Goal: Contribute content: Contribute content

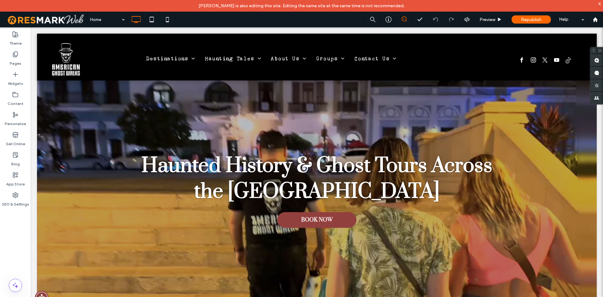
click at [65, 21] on span at bounding box center [46, 19] width 82 height 13
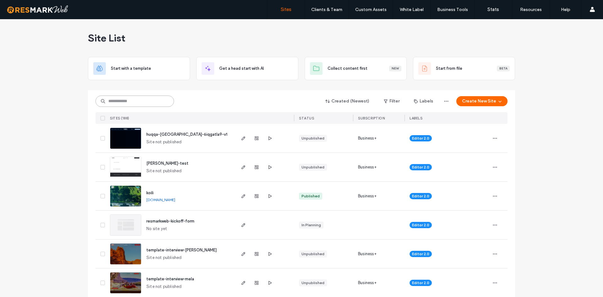
click at [114, 100] on input at bounding box center [135, 101] width 79 height 11
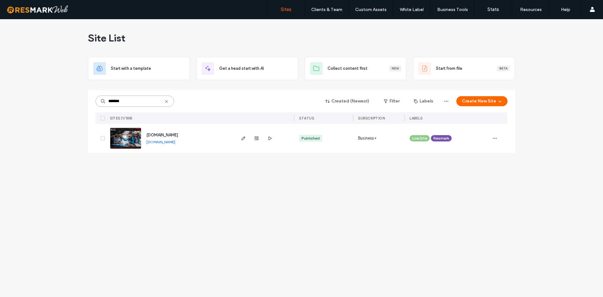
type input "*******"
click at [128, 144] on img at bounding box center [125, 149] width 31 height 43
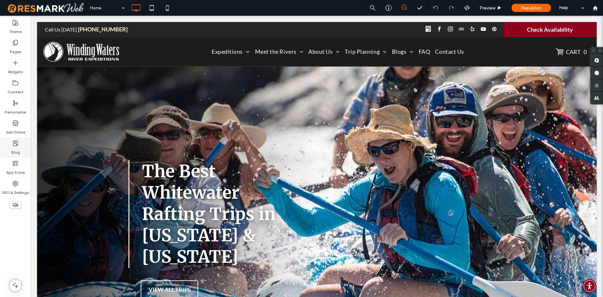
click at [15, 154] on label "Blog" at bounding box center [15, 150] width 8 height 9
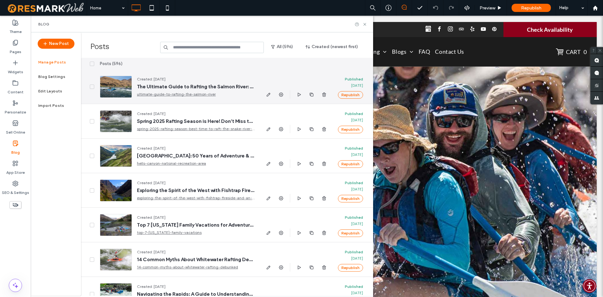
click at [244, 94] on link "ultimate-guide-to-rafting-the-salmon-river" at bounding box center [196, 94] width 118 height 6
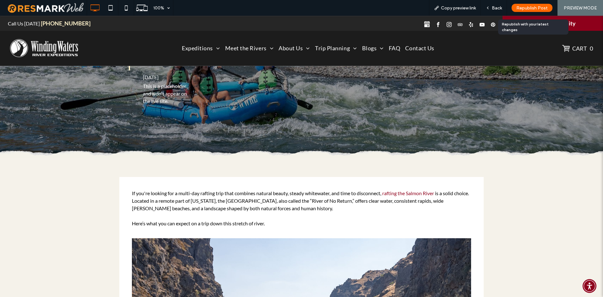
scroll to position [126, 0]
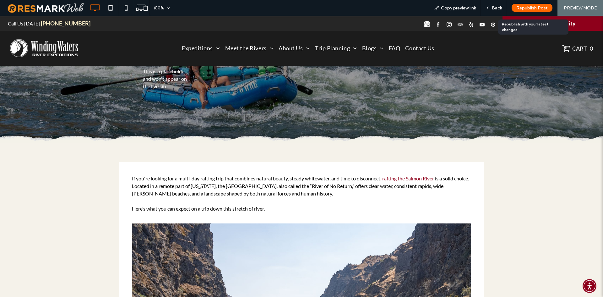
click at [352, 207] on p "Here’s what you can expect on a trip down this stretch of river." at bounding box center [301, 209] width 339 height 8
click at [363, 177] on span "If you're looking for a multi-day rafting trip that combines natural beauty, st…" at bounding box center [256, 178] width 249 height 6
click at [361, 190] on p "If you're looking for a multi-day rafting trip that combines natural beauty, st…" at bounding box center [301, 186] width 339 height 23
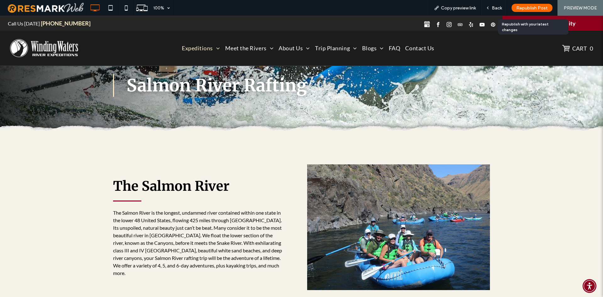
scroll to position [63, 0]
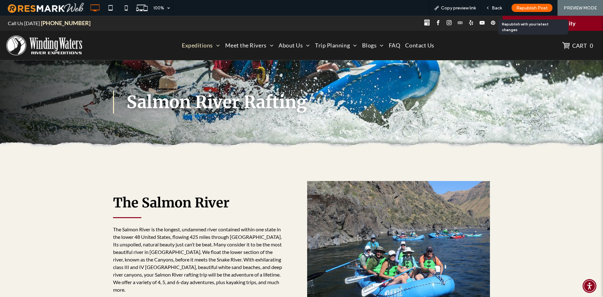
click at [23, 8] on span at bounding box center [46, 8] width 82 height 13
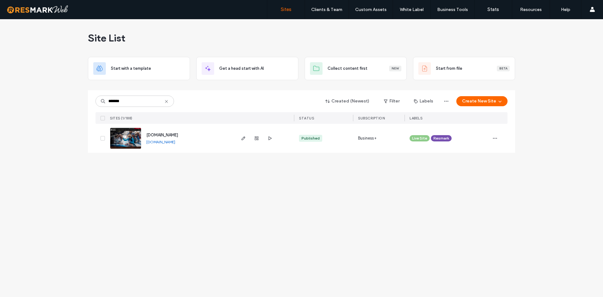
type input "*******"
click at [127, 138] on img at bounding box center [125, 149] width 31 height 43
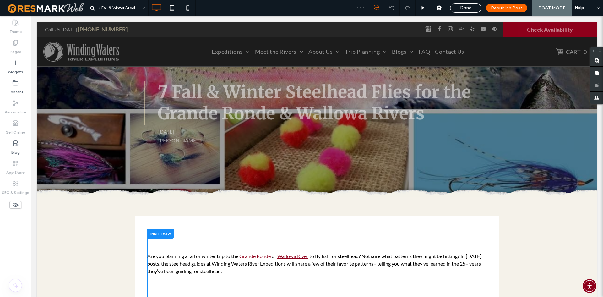
scroll to position [94, 0]
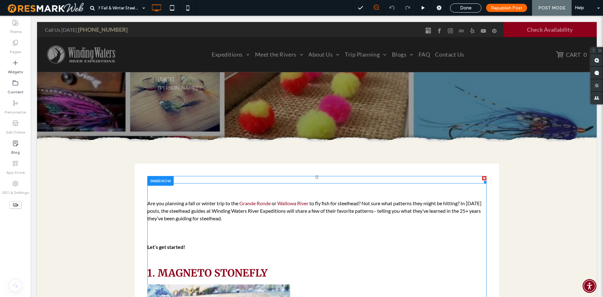
click at [199, 182] on div at bounding box center [316, 180] width 339 height 8
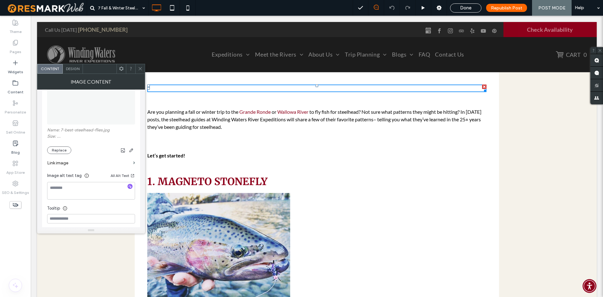
scroll to position [189, 0]
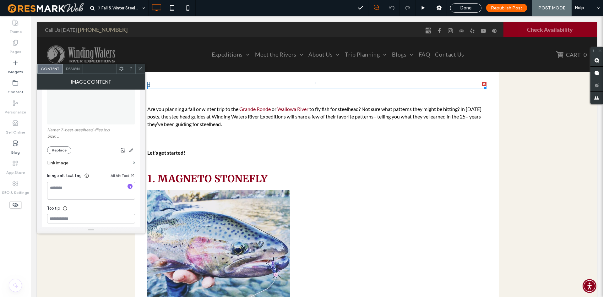
click at [229, 239] on img at bounding box center [218, 252] width 143 height 124
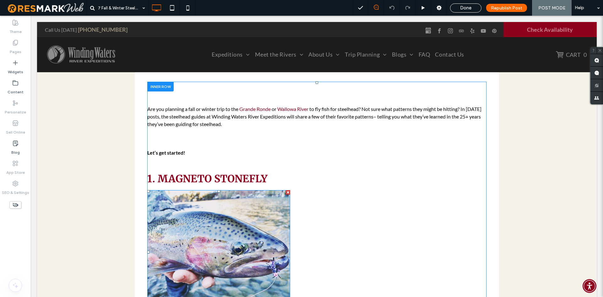
click at [223, 250] on img at bounding box center [218, 252] width 143 height 124
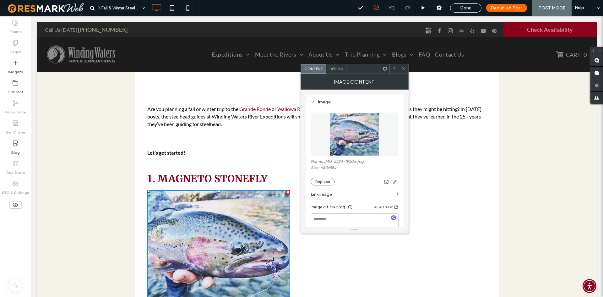
click at [170, 121] on span "to fly fish for steelhead? Not sure what patterns they might be hitting? In [DA…" at bounding box center [314, 116] width 334 height 21
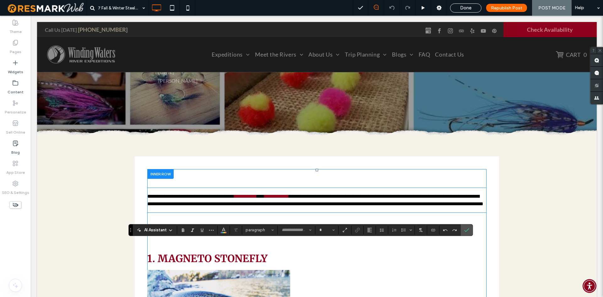
type input "****"
type input "**"
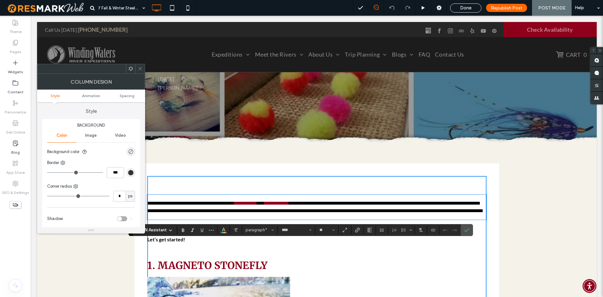
click at [199, 182] on div at bounding box center [316, 180] width 339 height 8
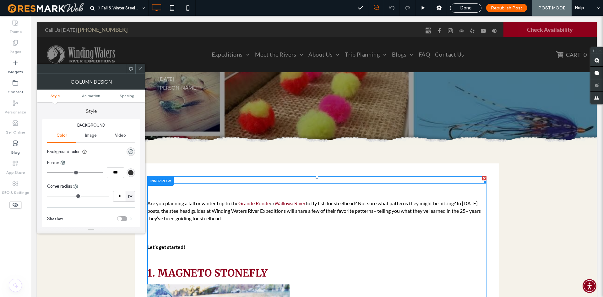
click at [199, 182] on div at bounding box center [316, 180] width 339 height 8
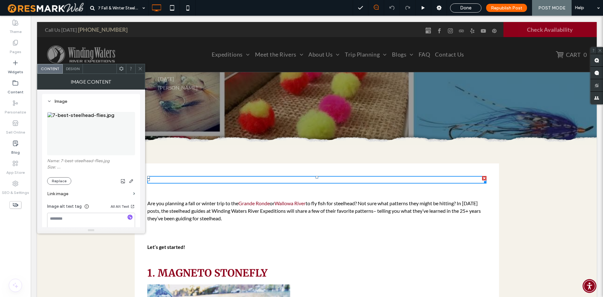
scroll to position [0, 0]
drag, startPoint x: 113, startPoint y: 164, endPoint x: 60, endPoint y: 164, distance: 52.5
click at [60, 164] on label "Name: 7-best-steelhead-flies.jpg" at bounding box center [91, 162] width 88 height 6
copy label "7-best-steelhead-flies.jpg"
click at [54, 181] on button "Replace" at bounding box center [59, 182] width 24 height 8
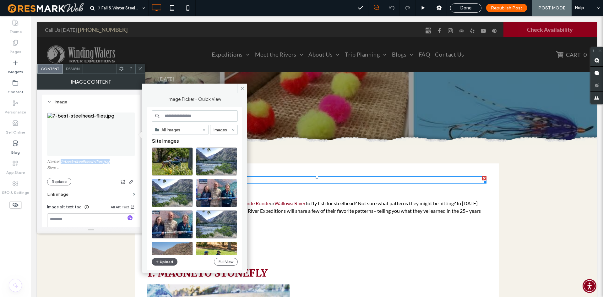
click at [165, 262] on button "Upload" at bounding box center [165, 262] width 26 height 8
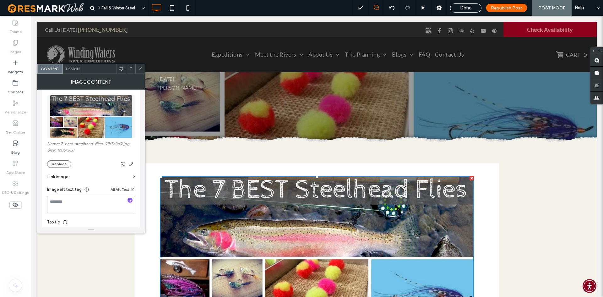
scroll to position [31, 0]
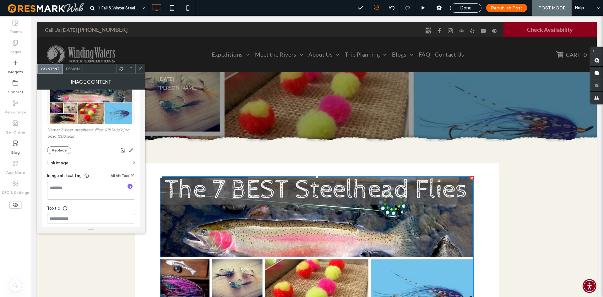
click at [119, 166] on label "Link image" at bounding box center [89, 163] width 84 height 12
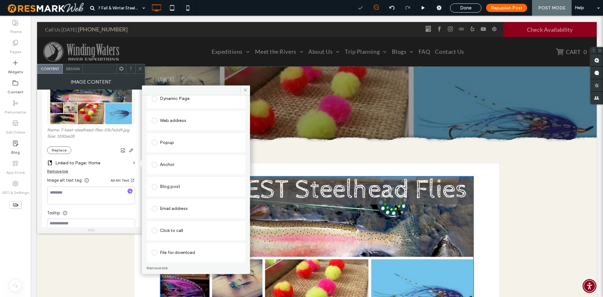
scroll to position [85, 0]
click at [156, 264] on link "Remove link" at bounding box center [196, 263] width 99 height 5
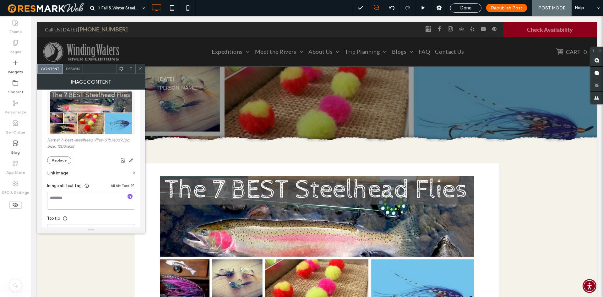
scroll to position [0, 0]
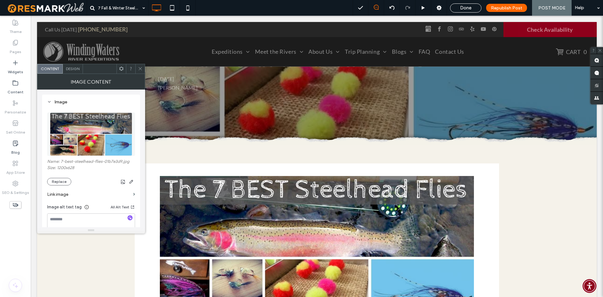
click at [57, 100] on div "Image" at bounding box center [91, 101] width 88 height 5
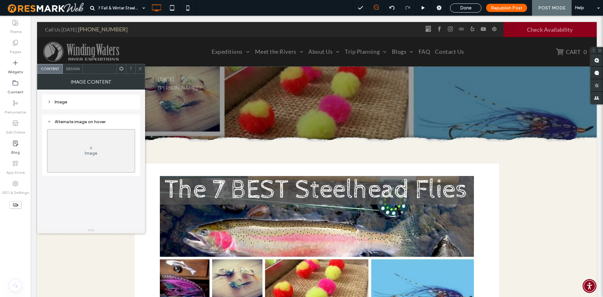
click at [140, 69] on use at bounding box center [140, 68] width 3 height 3
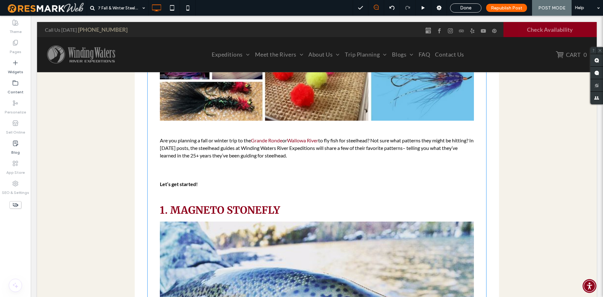
scroll to position [314, 0]
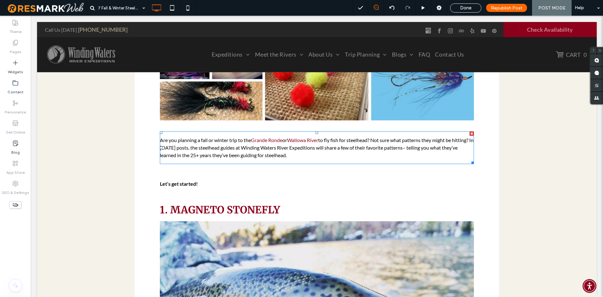
click at [200, 144] on p "Are you planning a fall or winter trip to the [GEOGRAPHIC_DATA] or Wallowa Rive…" at bounding box center [317, 147] width 314 height 23
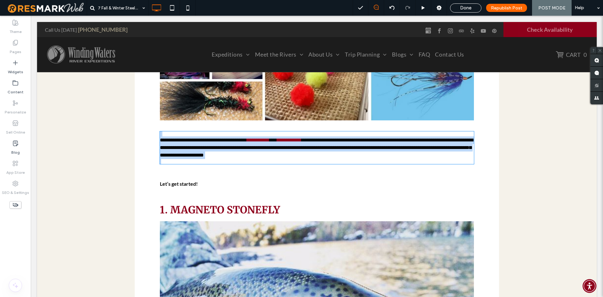
type input "****"
type input "**"
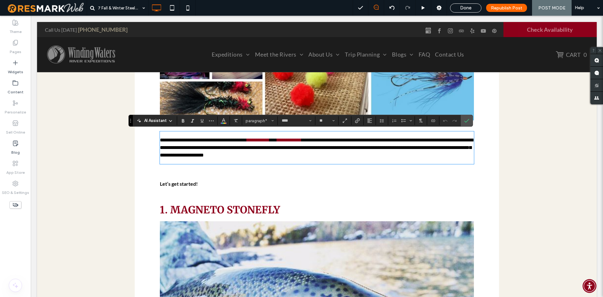
click at [181, 185] on strong "Let’s get started!" at bounding box center [179, 184] width 38 height 6
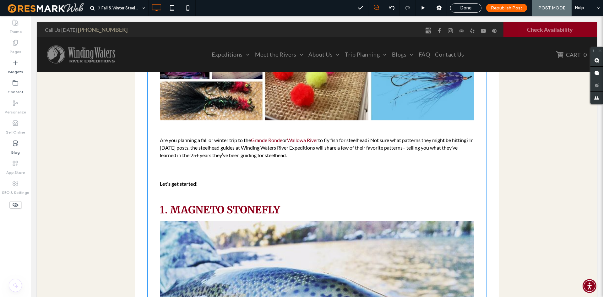
click at [235, 98] on img at bounding box center [317, 38] width 314 height 164
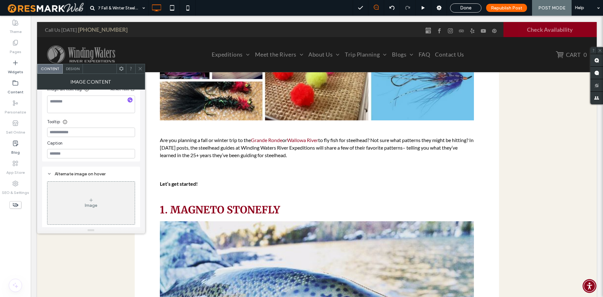
scroll to position [123, 0]
click at [55, 172] on div "Alternate image on hover" at bounding box center [91, 173] width 88 height 5
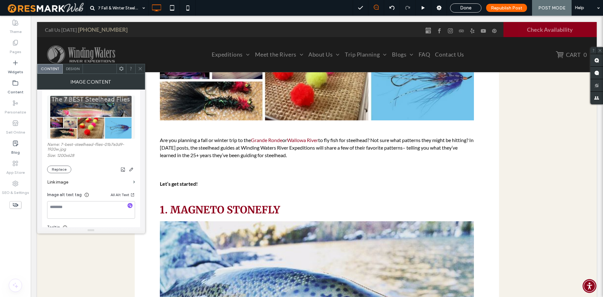
scroll to position [0, 0]
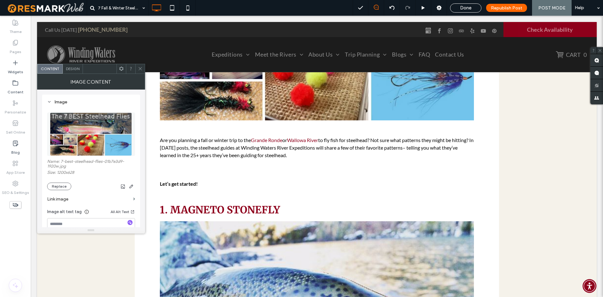
click at [140, 71] on icon at bounding box center [140, 68] width 5 height 5
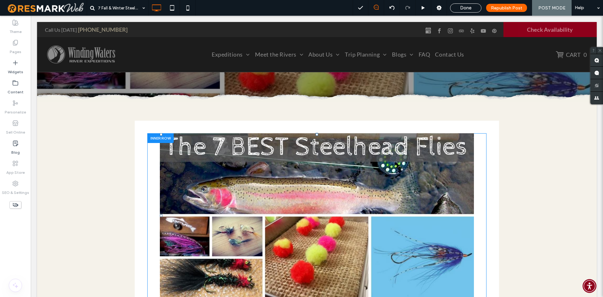
scroll to position [126, 0]
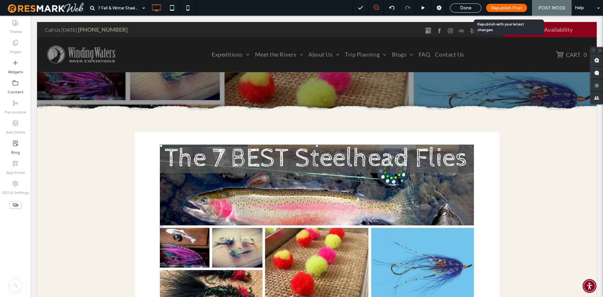
click at [509, 8] on span "Republish Post" at bounding box center [506, 7] width 31 height 5
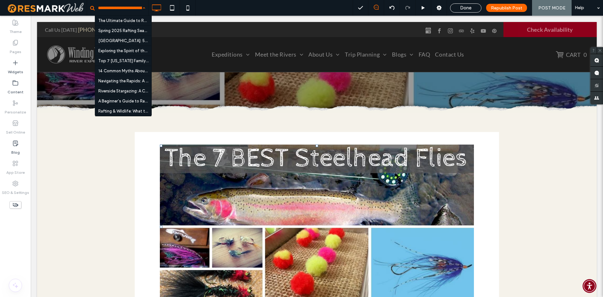
paste input "**********"
type input "**********"
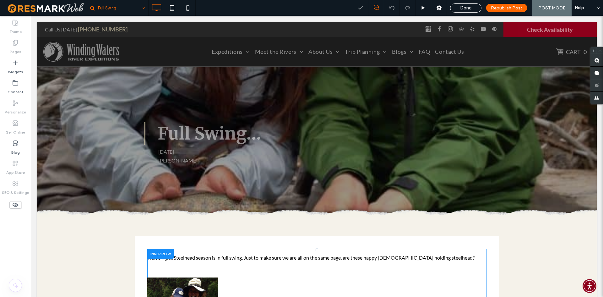
click at [232, 165] on div "Full Swing… [DATE] [PERSON_NAME] Click To Paste Row + Add Section" at bounding box center [317, 142] width 560 height 158
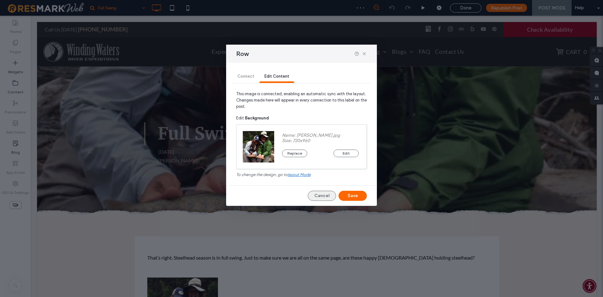
click at [324, 195] on button "Cancel" at bounding box center [322, 196] width 28 height 10
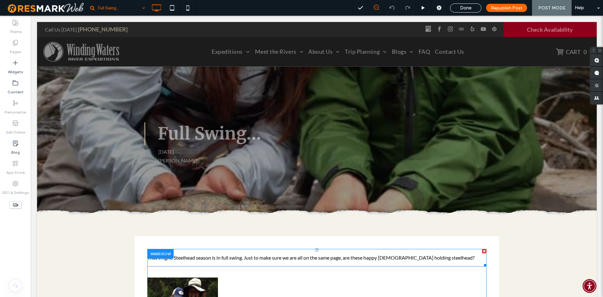
click at [207, 264] on p at bounding box center [316, 263] width 339 height 5
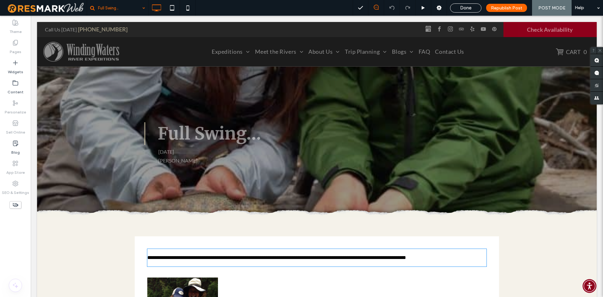
type input "****"
type input "**"
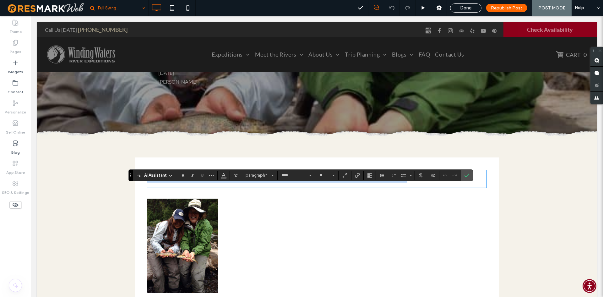
scroll to position [126, 0]
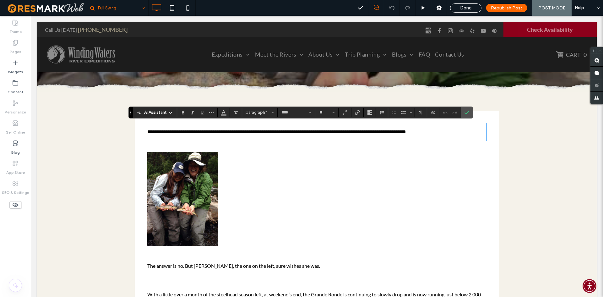
click at [258, 205] on div at bounding box center [316, 199] width 339 height 94
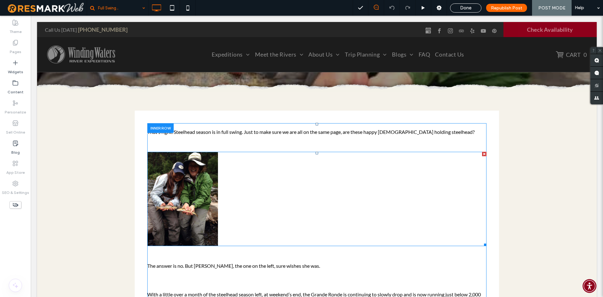
click at [196, 202] on img at bounding box center [182, 199] width 71 height 94
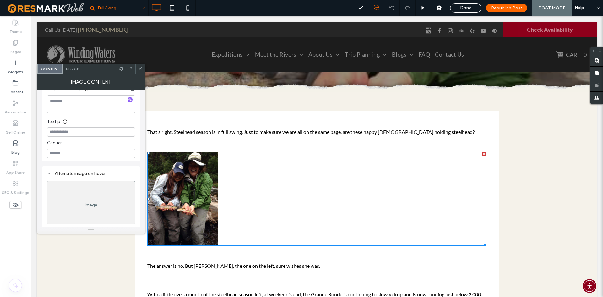
scroll to position [118, 0]
click at [140, 68] on icon at bounding box center [140, 68] width 5 height 5
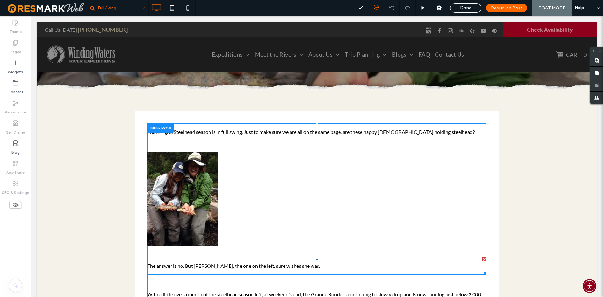
click at [175, 265] on span "The answer is no. But [PERSON_NAME], the one on the left, sure wishes she was." at bounding box center [233, 266] width 173 height 6
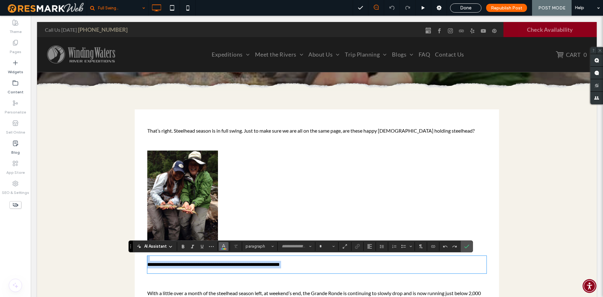
type input "****"
type input "**"
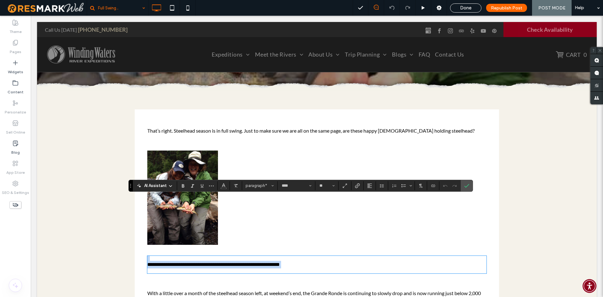
scroll to position [189, 0]
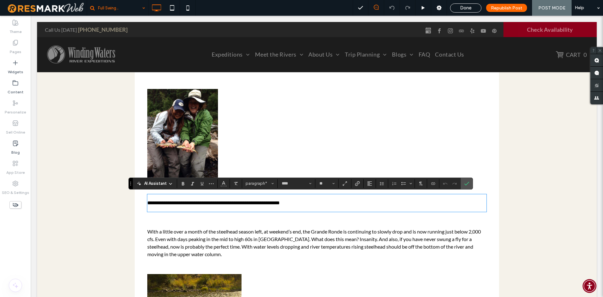
click at [206, 222] on div "**********" at bounding box center [316, 288] width 339 height 457
click at [204, 230] on span "With a little over a month of the steelhead season left, at weekend’s end, the …" at bounding box center [314, 242] width 334 height 29
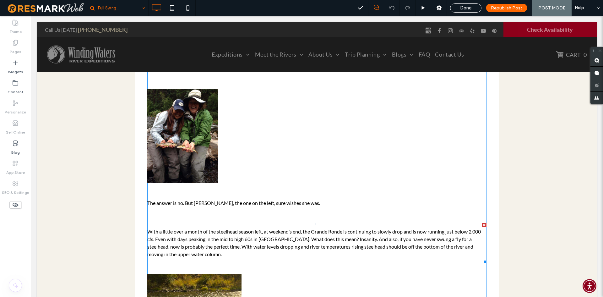
click at [201, 243] on span "With a little over a month of the steelhead season left, at weekend’s end, the …" at bounding box center [314, 242] width 334 height 29
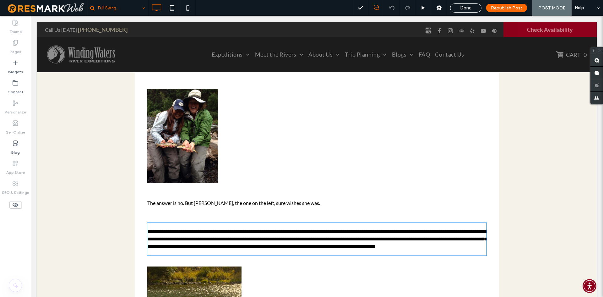
type input "****"
type input "**"
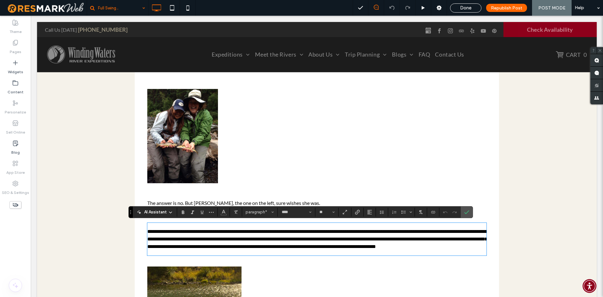
click at [228, 221] on div "**********" at bounding box center [316, 285] width 339 height 450
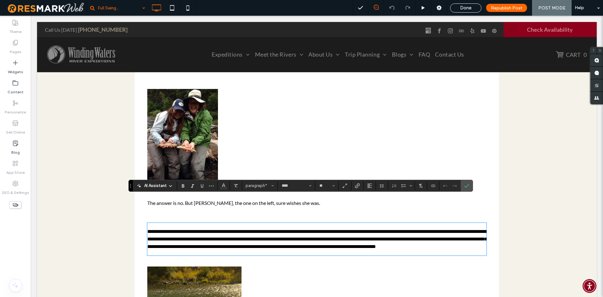
scroll to position [251, 0]
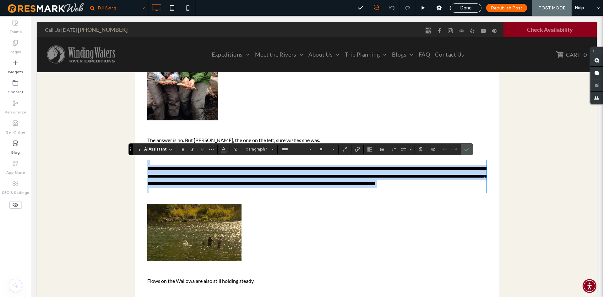
click at [215, 246] on img at bounding box center [194, 232] width 94 height 57
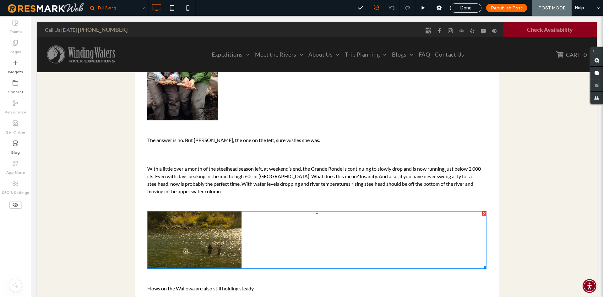
click at [215, 246] on img at bounding box center [194, 239] width 94 height 57
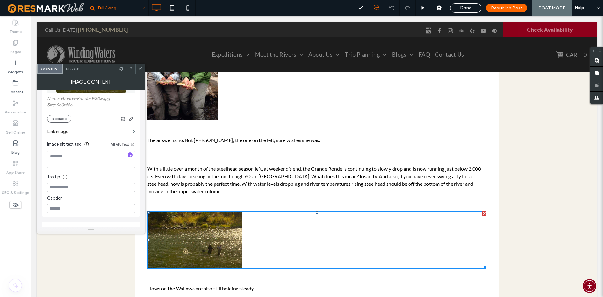
scroll to position [31, 0]
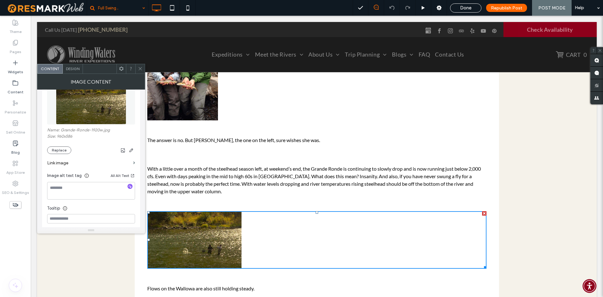
click at [140, 69] on icon at bounding box center [140, 68] width 5 height 5
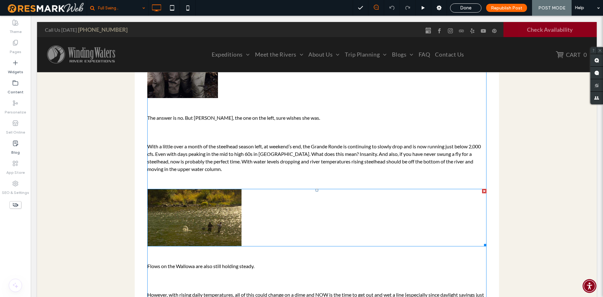
scroll to position [314, 0]
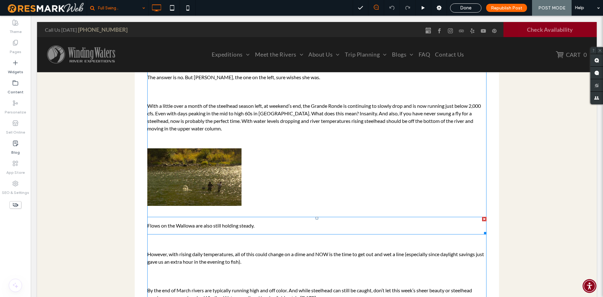
click at [238, 225] on span "Flows on the Wallowa are also still holding steady." at bounding box center [200, 225] width 107 height 6
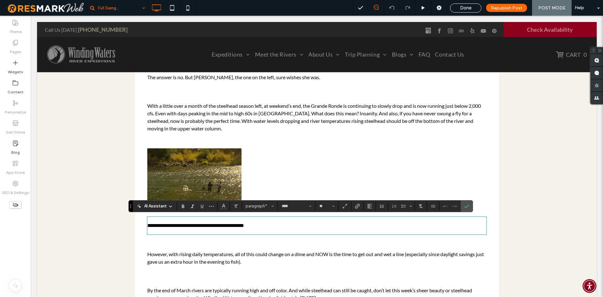
click at [222, 241] on div "**********" at bounding box center [316, 163] width 339 height 457
click at [220, 246] on p at bounding box center [316, 247] width 339 height 5
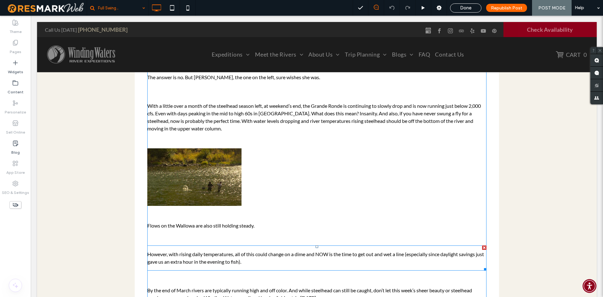
click at [214, 259] on span "However, with rising daily temperatures, all of this could change on a dime and…" at bounding box center [315, 258] width 337 height 14
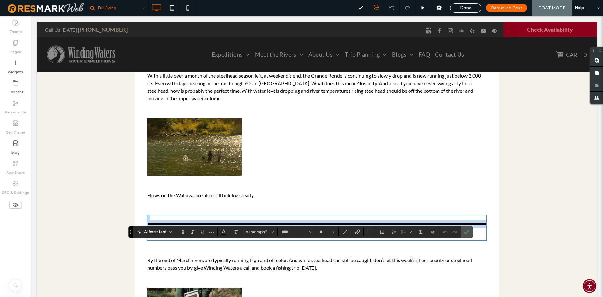
scroll to position [377, 0]
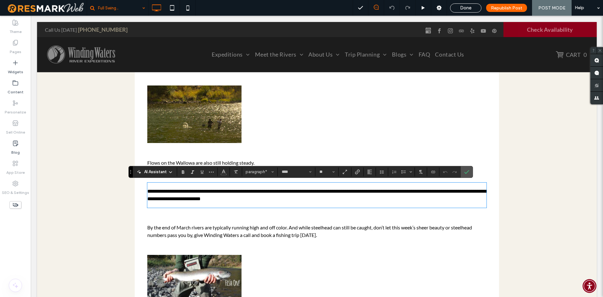
click at [211, 161] on span "Flows on the Wallowa are also still holding steady." at bounding box center [200, 163] width 107 height 6
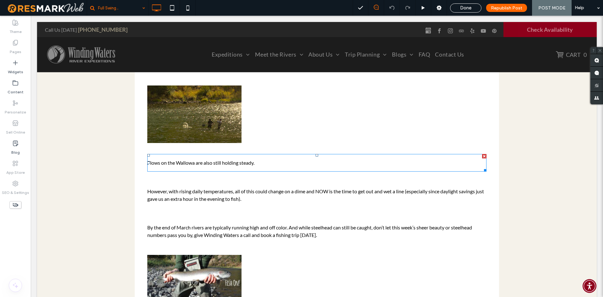
click at [211, 161] on span "Flows on the Wallowa are also still holding steady." at bounding box center [200, 163] width 107 height 6
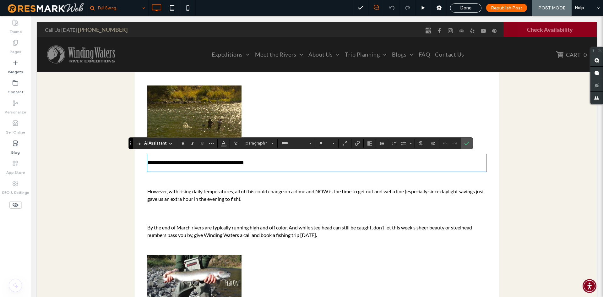
click at [217, 230] on span "By the end of March rivers are typically running high and off color. And while …" at bounding box center [309, 231] width 325 height 14
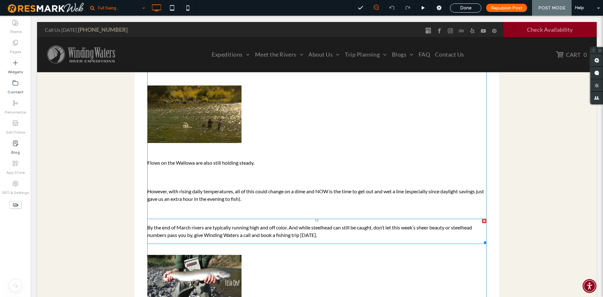
click at [217, 230] on span "By the end of March rivers are typically running high and off color. And while …" at bounding box center [309, 231] width 325 height 14
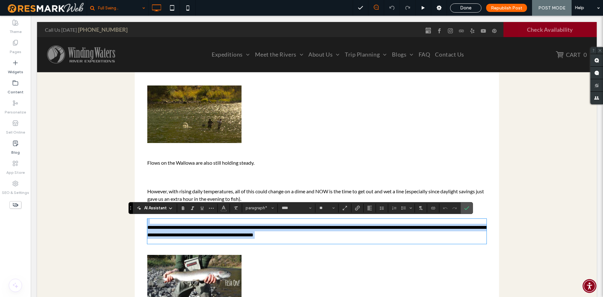
click at [209, 219] on p at bounding box center [316, 221] width 339 height 5
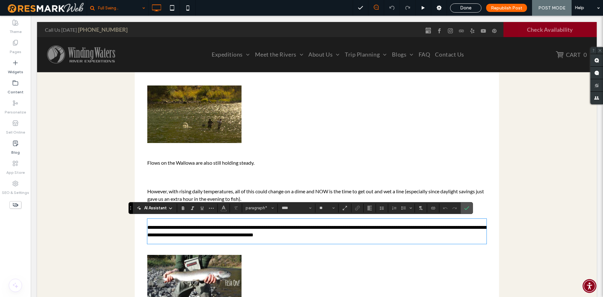
click at [210, 218] on div "That’s right. Steelhead season is in full swing. Just to make sure we are all o…" at bounding box center [316, 100] width 339 height 457
click at [246, 175] on div "That’s right. Steelhead season is in full swing. Just to make sure we are all o…" at bounding box center [316, 100] width 339 height 457
click at [201, 270] on img at bounding box center [194, 277] width 94 height 45
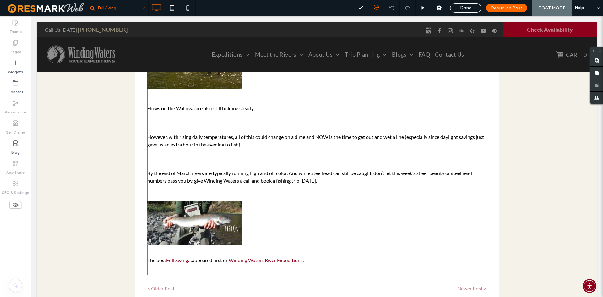
scroll to position [440, 0]
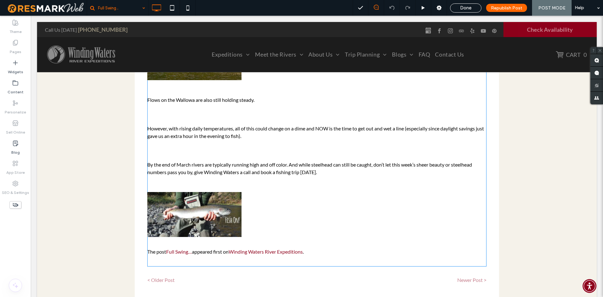
click at [208, 208] on img at bounding box center [194, 214] width 94 height 45
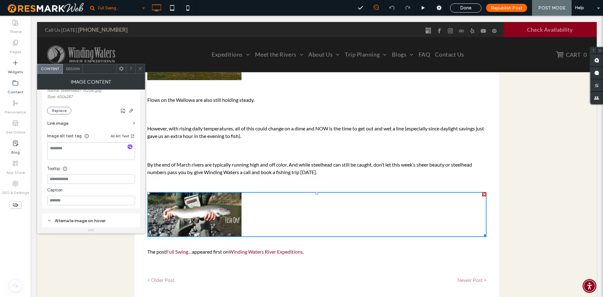
scroll to position [118, 0]
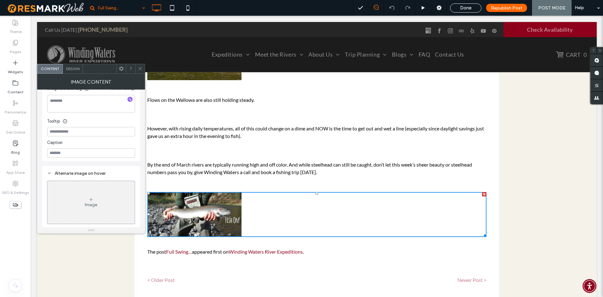
click at [203, 249] on p "The post Full Swing… appeared first on Winding Waters River Expeditions ." at bounding box center [316, 252] width 339 height 8
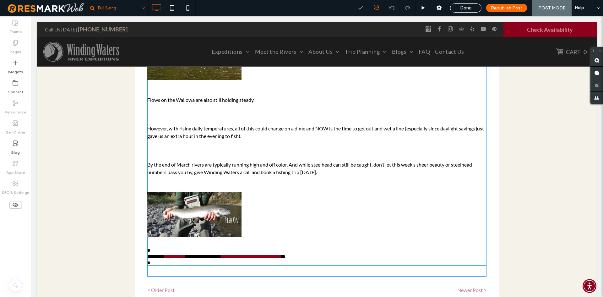
type input "****"
type input "**"
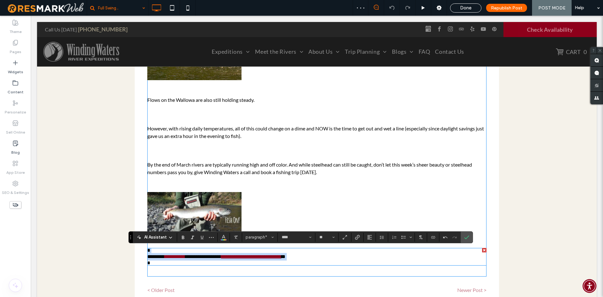
click at [268, 257] on link "**********" at bounding box center [251, 256] width 60 height 5
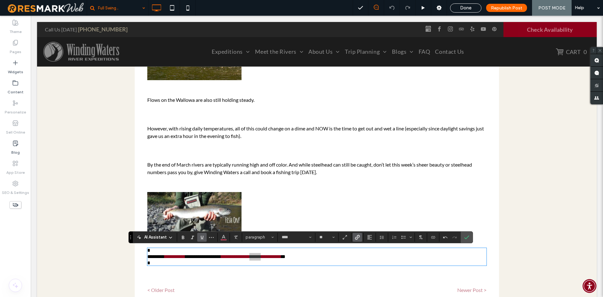
click at [359, 241] on span "Link" at bounding box center [357, 237] width 5 height 8
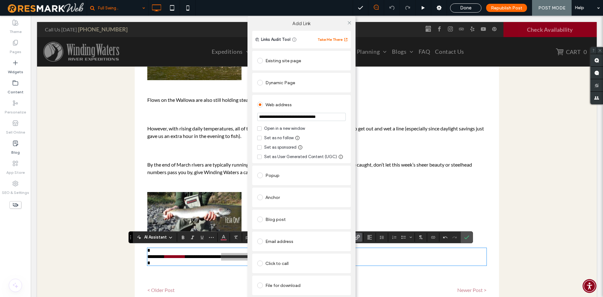
click at [336, 119] on input "**********" at bounding box center [301, 117] width 89 height 8
click at [415, 204] on div "**********" at bounding box center [301, 164] width 603 height 297
click at [350, 23] on icon at bounding box center [349, 22] width 5 height 5
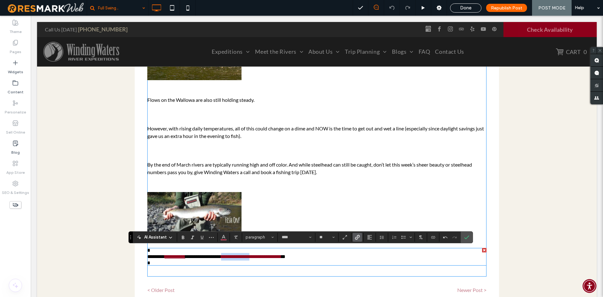
click at [177, 258] on link "**********" at bounding box center [175, 256] width 21 height 5
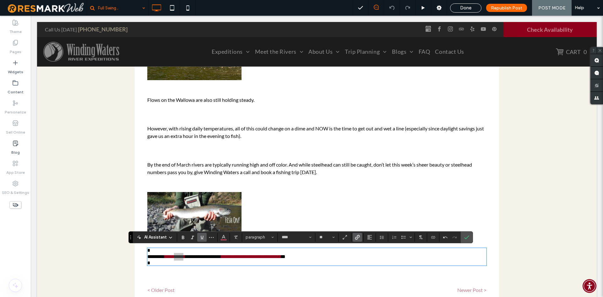
click at [359, 238] on icon "Link" at bounding box center [357, 237] width 5 height 5
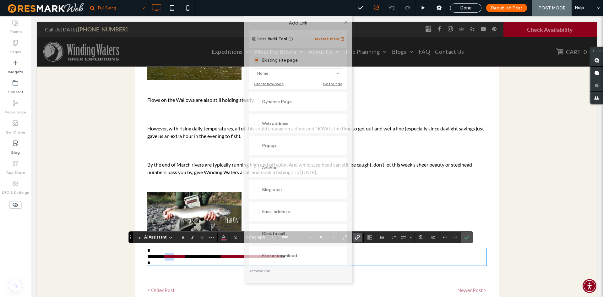
drag, startPoint x: 323, startPoint y: 50, endPoint x: 319, endPoint y: 16, distance: 34.1
click at [319, 16] on div "Add Link" at bounding box center [298, 23] width 108 height 14
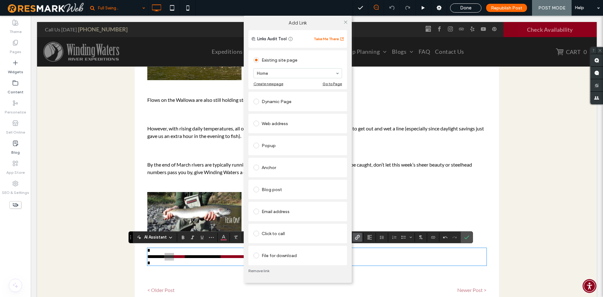
click at [260, 271] on link "Remove link" at bounding box center [298, 270] width 99 height 5
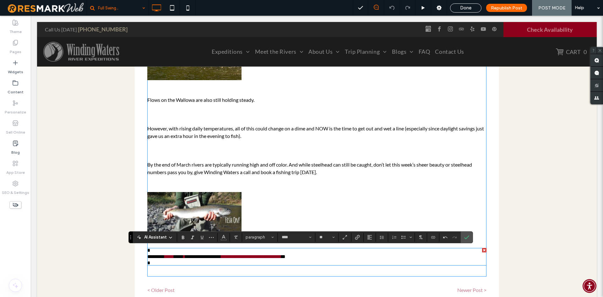
drag, startPoint x: 214, startPoint y: 264, endPoint x: 192, endPoint y: 266, distance: 21.8
click at [213, 264] on p at bounding box center [316, 262] width 339 height 5
drag, startPoint x: 165, startPoint y: 258, endPoint x: 190, endPoint y: 259, distance: 24.9
click at [190, 259] on p "**********" at bounding box center [316, 257] width 339 height 8
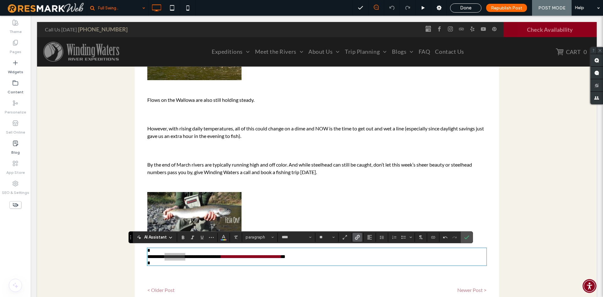
click at [355, 238] on use "Link" at bounding box center [357, 237] width 5 height 5
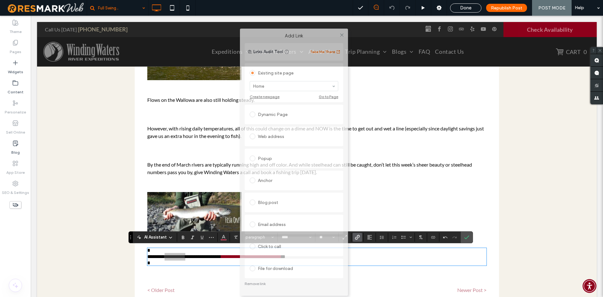
drag, startPoint x: 315, startPoint y: 57, endPoint x: 302, endPoint y: 10, distance: 48.9
click at [302, 11] on body ".wqwq-1{fill:#231f20;} .cls-1q, .cls-2q { fill-rule: evenodd; } .cls-2q { fill:…" at bounding box center [301, 148] width 603 height 297
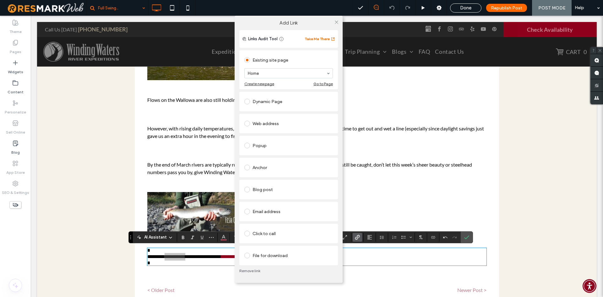
click at [253, 271] on link "Remove link" at bounding box center [288, 270] width 99 height 5
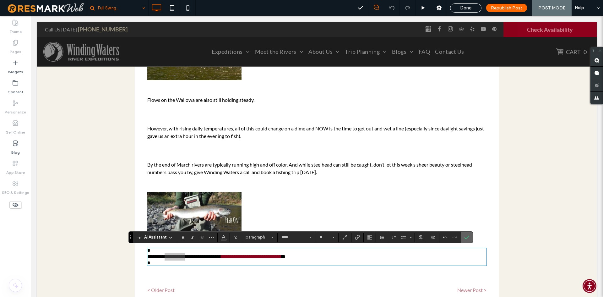
click at [470, 238] on label "Confirm" at bounding box center [466, 237] width 9 height 11
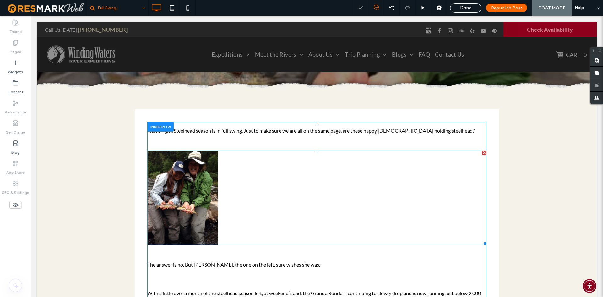
scroll to position [126, 0]
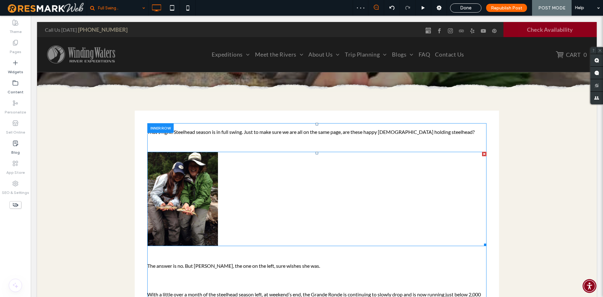
click at [189, 204] on img at bounding box center [182, 199] width 71 height 94
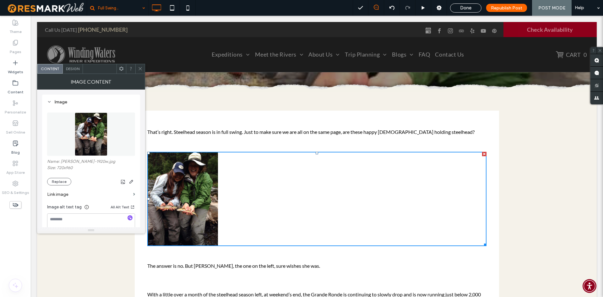
scroll to position [31, 0]
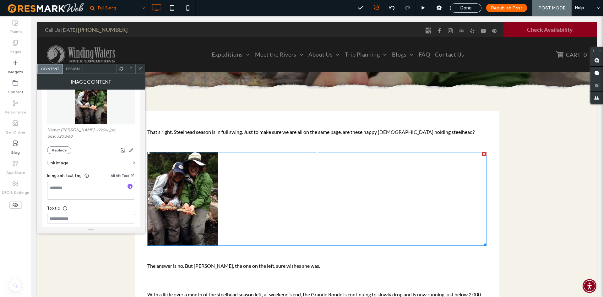
click at [133, 163] on section "Link image" at bounding box center [91, 163] width 88 height 18
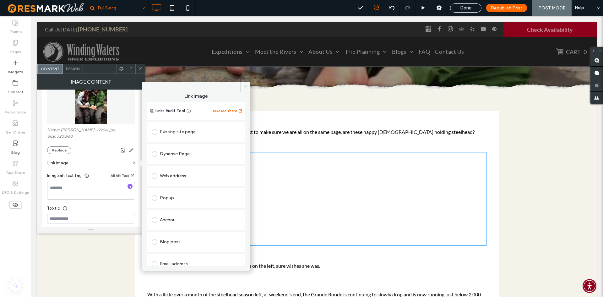
scroll to position [0, 0]
click at [219, 137] on div "Existing site page" at bounding box center [196, 134] width 89 height 10
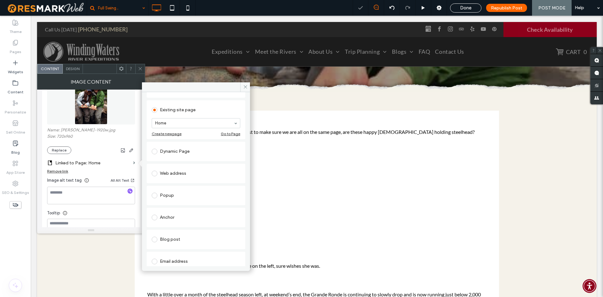
scroll to position [85, 0]
click at [154, 261] on link "Remove link" at bounding box center [196, 260] width 99 height 5
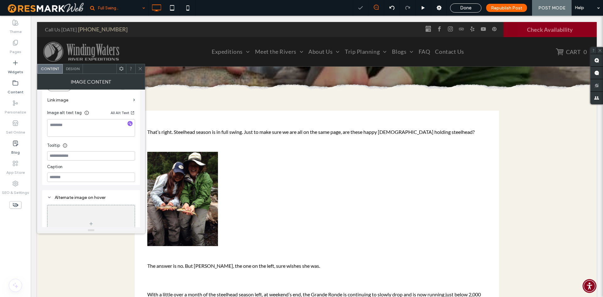
scroll to position [0, 0]
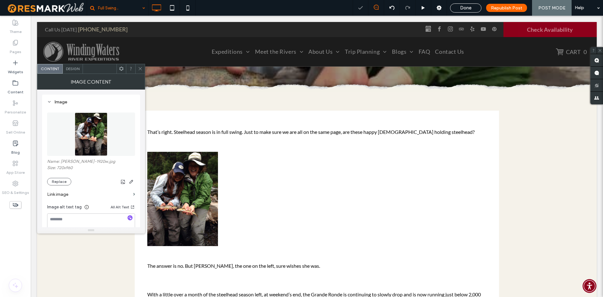
click at [100, 136] on img at bounding box center [91, 133] width 33 height 43
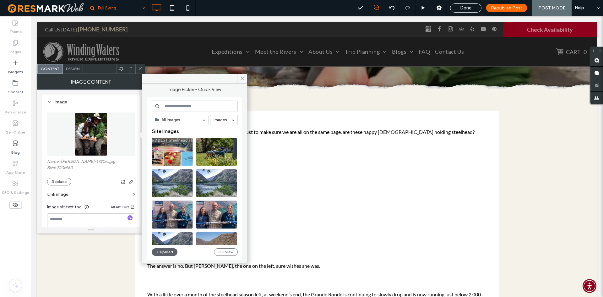
click at [207, 103] on input at bounding box center [195, 106] width 86 height 11
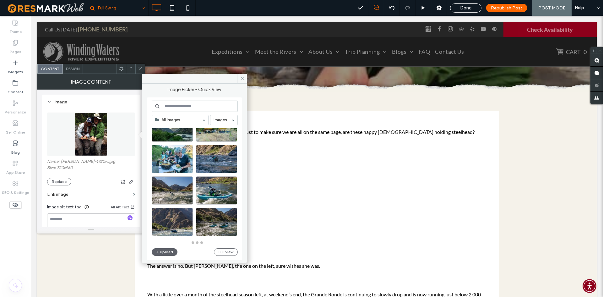
scroll to position [276, 0]
click at [244, 77] on icon at bounding box center [242, 78] width 5 height 5
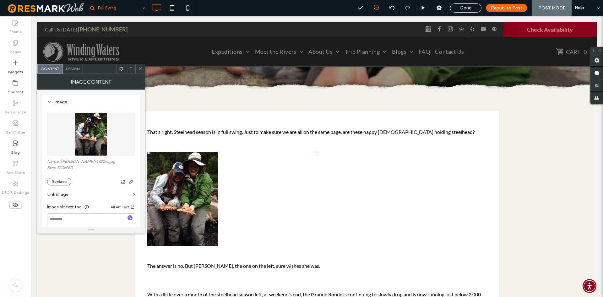
click at [74, 73] on div "Design" at bounding box center [73, 68] width 20 height 9
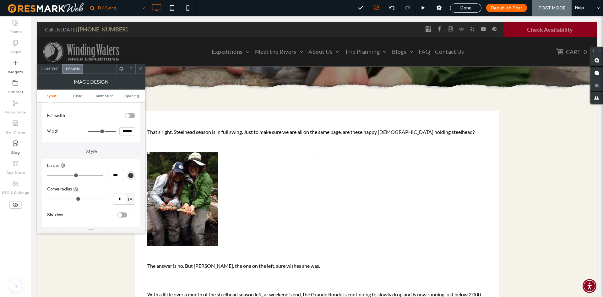
scroll to position [94, 0]
click at [140, 67] on icon at bounding box center [140, 68] width 5 height 5
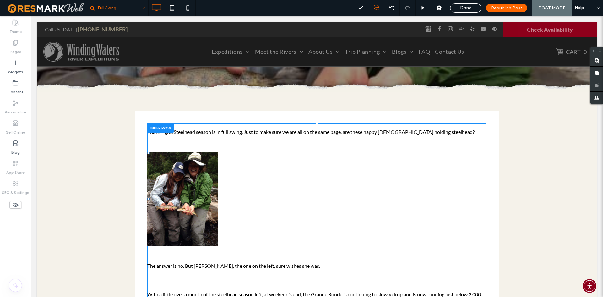
click at [292, 230] on div at bounding box center [316, 199] width 339 height 94
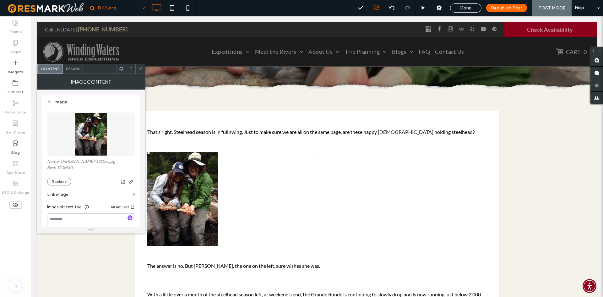
click at [277, 218] on div at bounding box center [316, 199] width 339 height 94
click at [138, 67] on icon at bounding box center [140, 68] width 5 height 5
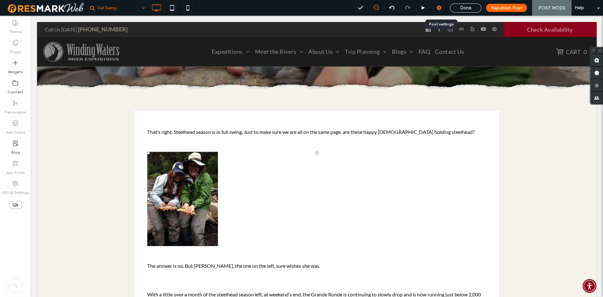
click at [439, 6] on icon at bounding box center [439, 8] width 6 height 6
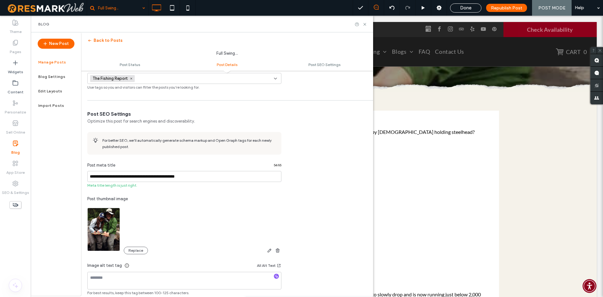
scroll to position [335, 0]
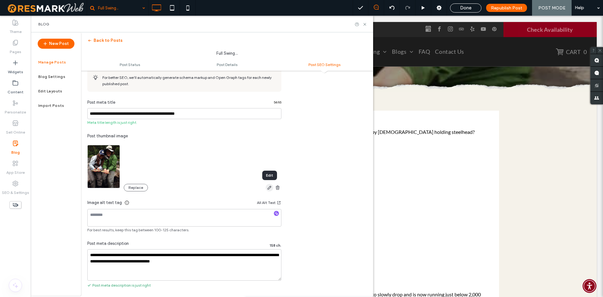
click at [268, 190] on icon "button" at bounding box center [269, 187] width 5 height 5
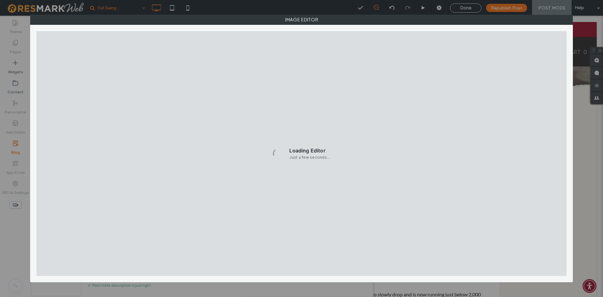
click at [586, 199] on div "Image Editor" at bounding box center [301, 148] width 603 height 297
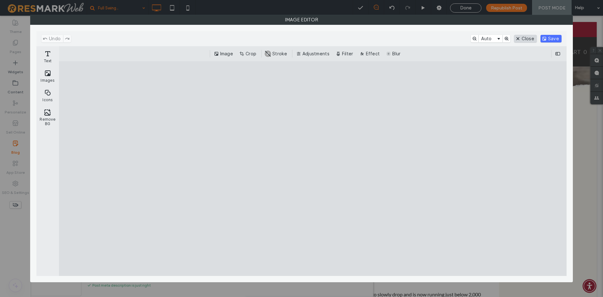
click at [531, 37] on button "Close" at bounding box center [525, 39] width 22 height 8
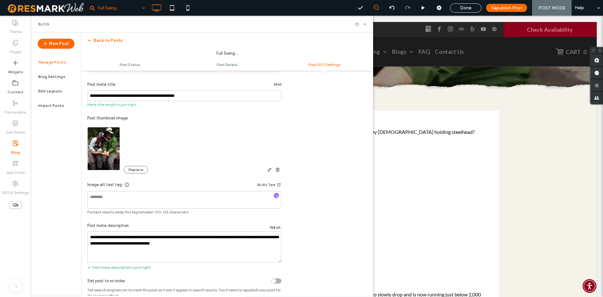
scroll to position [366, 0]
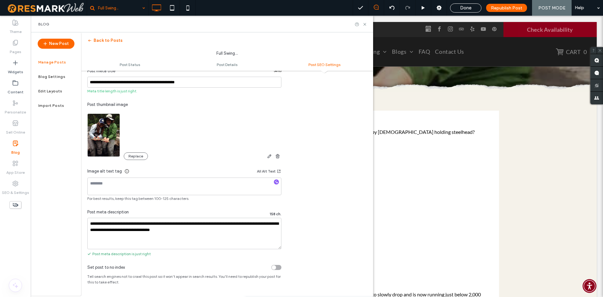
click at [329, 63] on span "Post SEO Settings" at bounding box center [325, 64] width 32 height 5
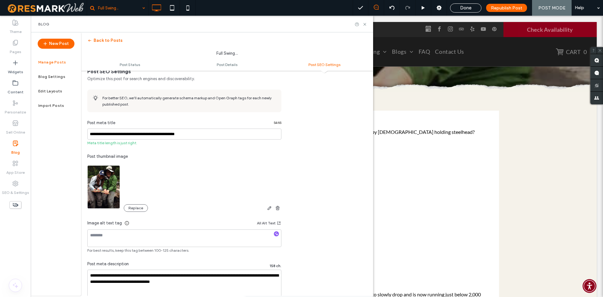
scroll to position [312, 0]
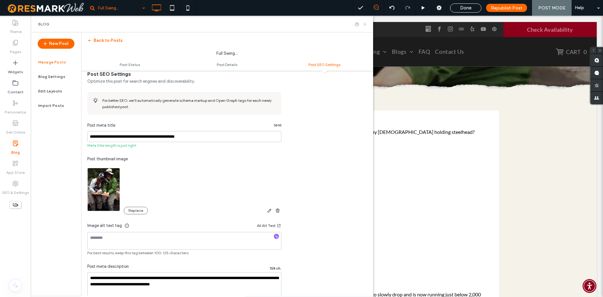
click at [366, 23] on icon at bounding box center [365, 24] width 5 height 5
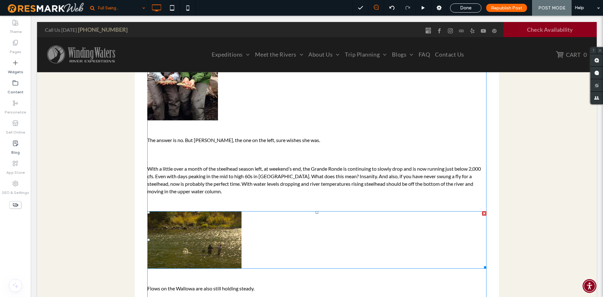
scroll to position [220, 0]
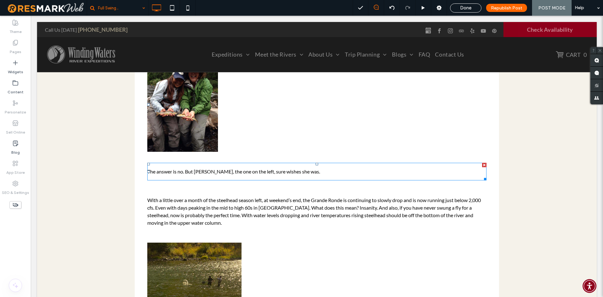
click at [319, 179] on p at bounding box center [316, 177] width 339 height 5
type input "****"
type input "**"
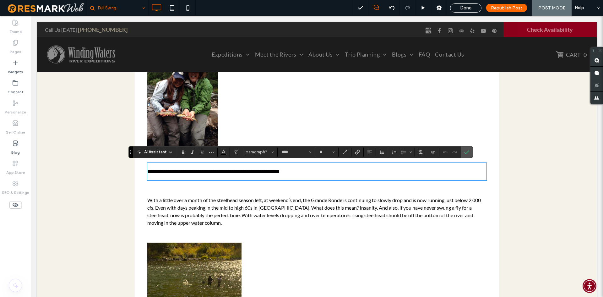
click at [336, 188] on div "**********" at bounding box center [316, 263] width 339 height 468
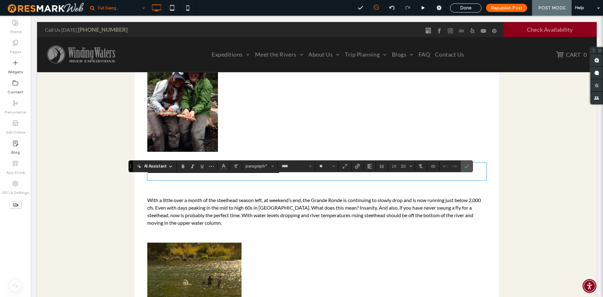
scroll to position [94, 0]
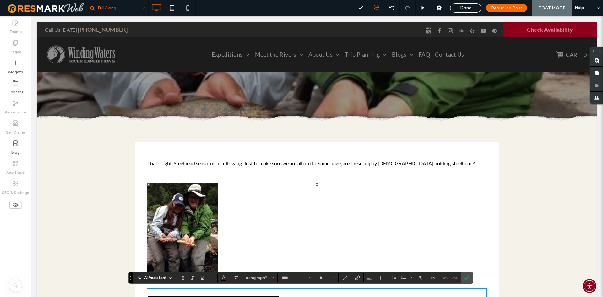
click at [309, 200] on div at bounding box center [316, 230] width 339 height 94
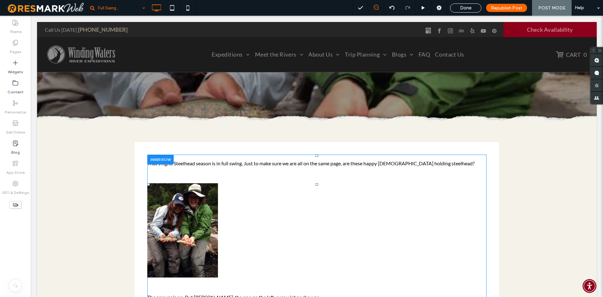
click at [264, 196] on div at bounding box center [316, 230] width 339 height 94
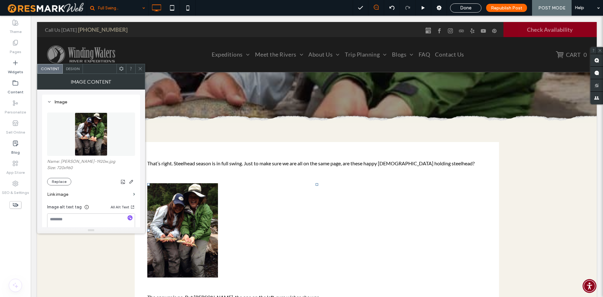
click at [242, 197] on div at bounding box center [316, 230] width 339 height 94
click at [339, 230] on div at bounding box center [316, 230] width 339 height 94
click at [341, 168] on p at bounding box center [316, 169] width 339 height 5
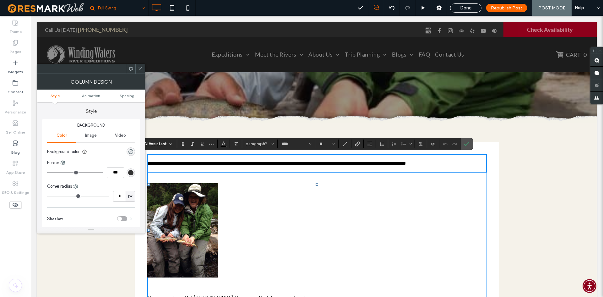
click at [352, 186] on div at bounding box center [316, 230] width 339 height 94
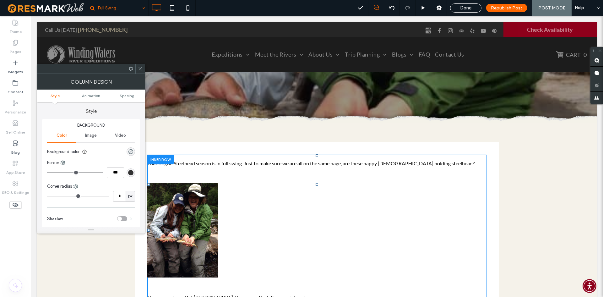
click at [465, 185] on div at bounding box center [316, 230] width 339 height 94
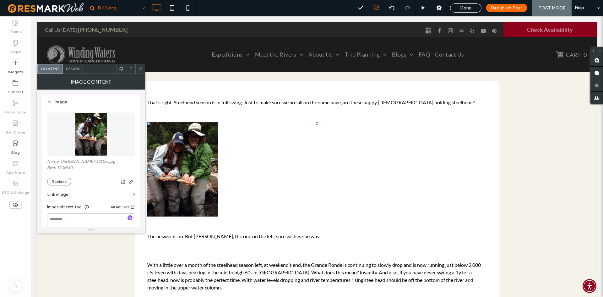
scroll to position [157, 0]
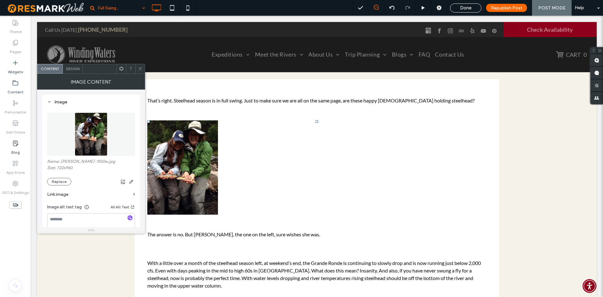
click at [430, 209] on div at bounding box center [316, 167] width 339 height 94
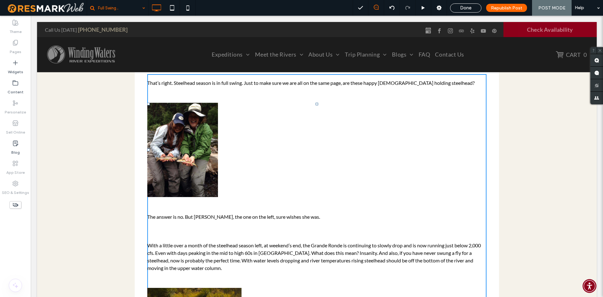
scroll to position [189, 0]
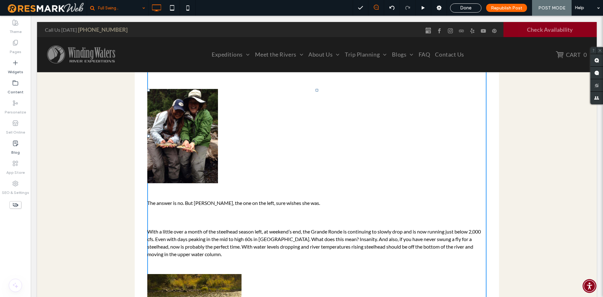
click at [270, 214] on div "That’s right. Steelhead season is in full swing. Just to make sure we are all o…" at bounding box center [316, 294] width 339 height 468
click at [199, 205] on span "The answer is no. But [PERSON_NAME], the one on the left, sure wishes she was." at bounding box center [233, 203] width 173 height 6
